Goal: Find specific page/section: Find specific page/section

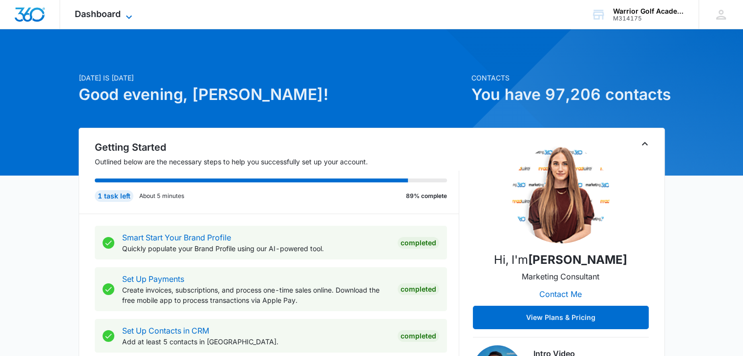
click at [109, 13] on span "Dashboard" at bounding box center [98, 14] width 46 height 10
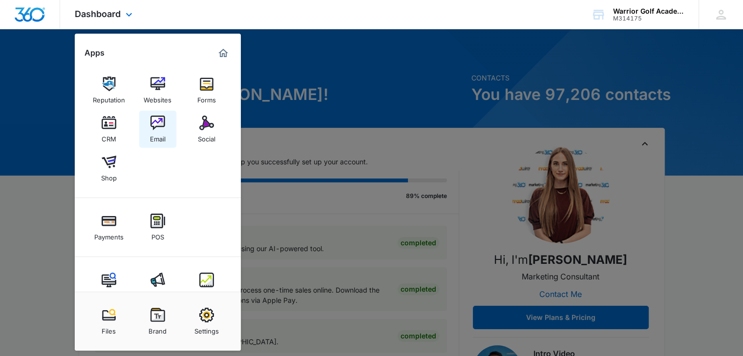
click at [159, 132] on div "Email" at bounding box center [158, 136] width 16 height 13
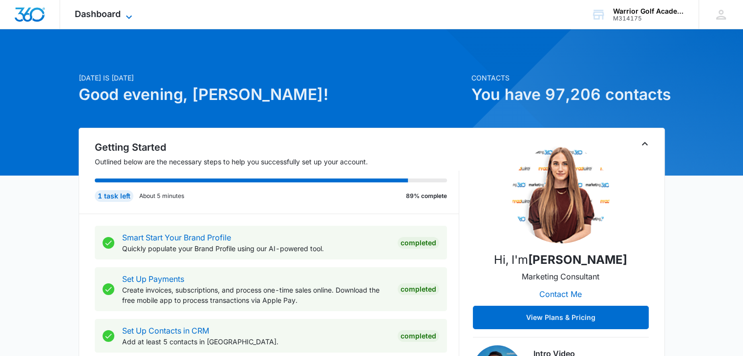
click at [109, 15] on span "Dashboard" at bounding box center [98, 14] width 46 height 10
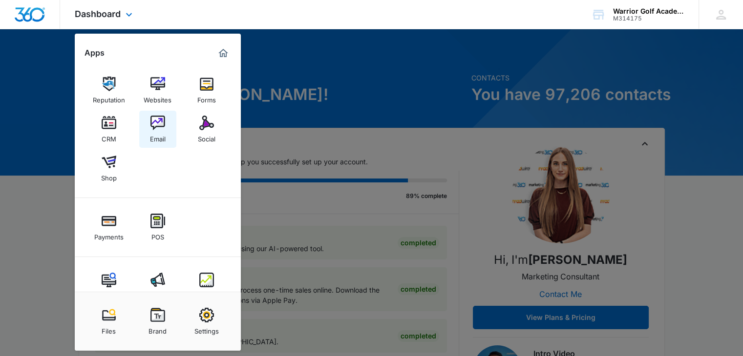
click at [160, 131] on div "Email" at bounding box center [158, 136] width 16 height 13
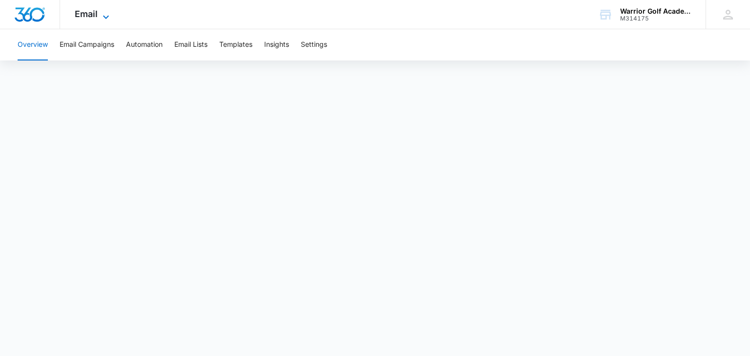
click at [100, 12] on icon at bounding box center [106, 17] width 12 height 12
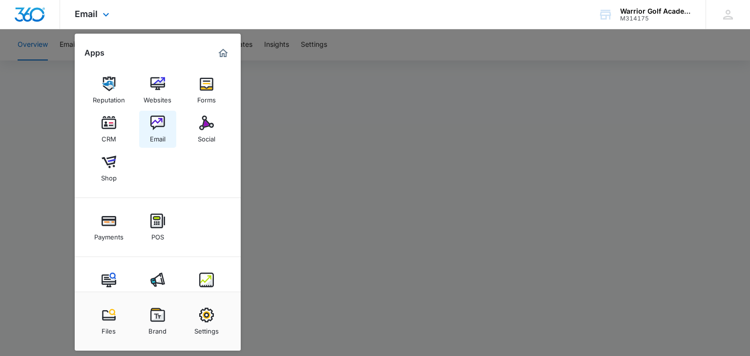
click at [150, 126] on img at bounding box center [157, 123] width 15 height 15
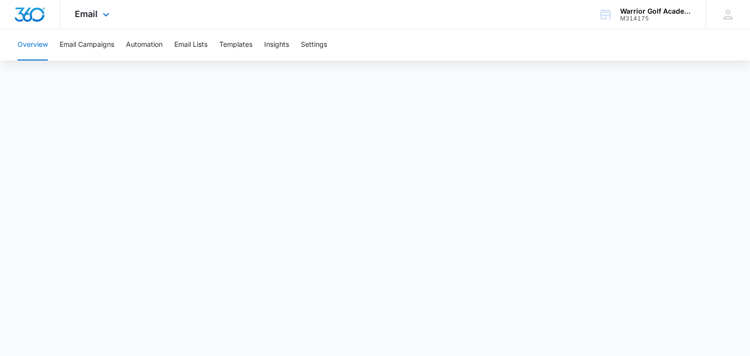
click at [99, 15] on div "Email Apps Reputation Websites Forms CRM Email Social Shop Payments POS Content…" at bounding box center [93, 14] width 66 height 29
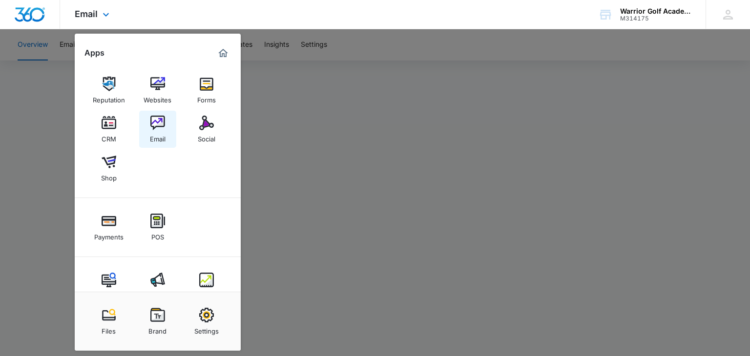
click at [160, 139] on div "Email" at bounding box center [158, 136] width 16 height 13
